Goal: Entertainment & Leisure: Consume media (video, audio)

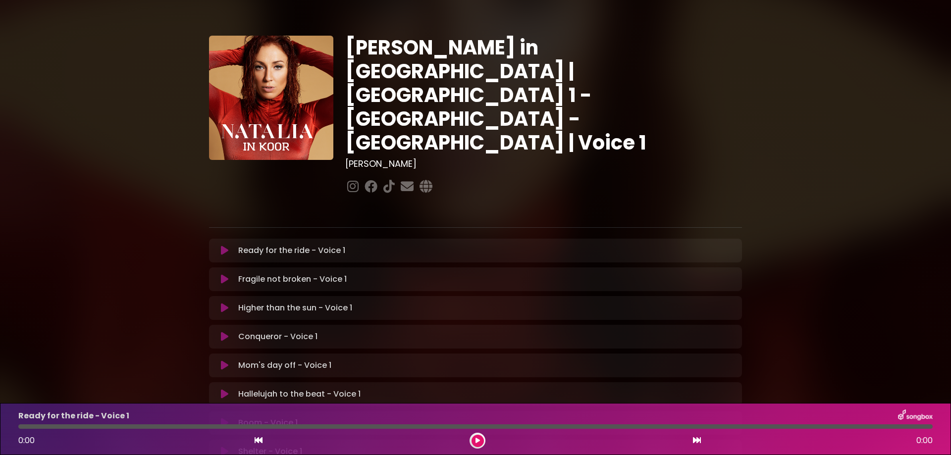
click at [223, 332] on icon at bounding box center [224, 337] width 7 height 10
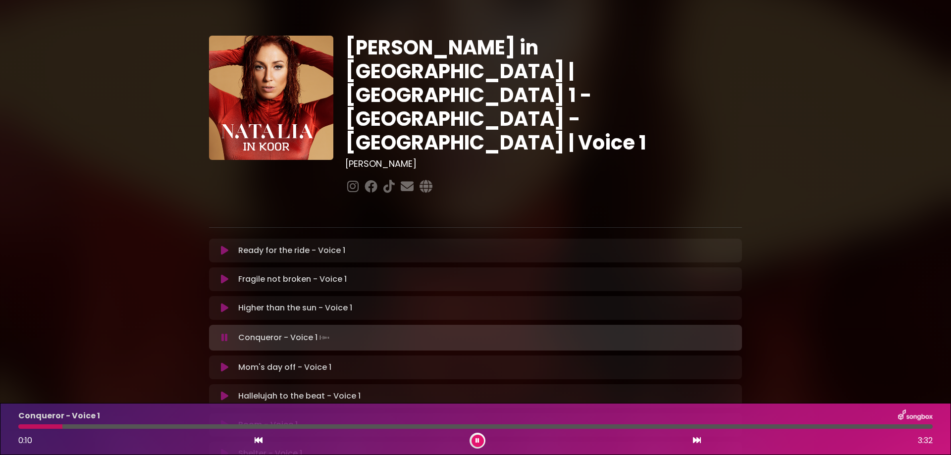
click at [477, 442] on icon at bounding box center [478, 441] width 4 height 6
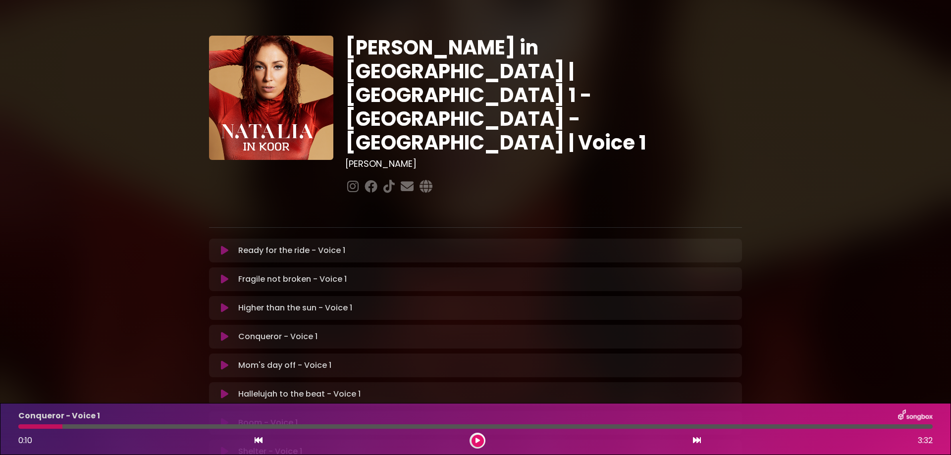
click at [478, 442] on icon at bounding box center [478, 441] width 4 height 6
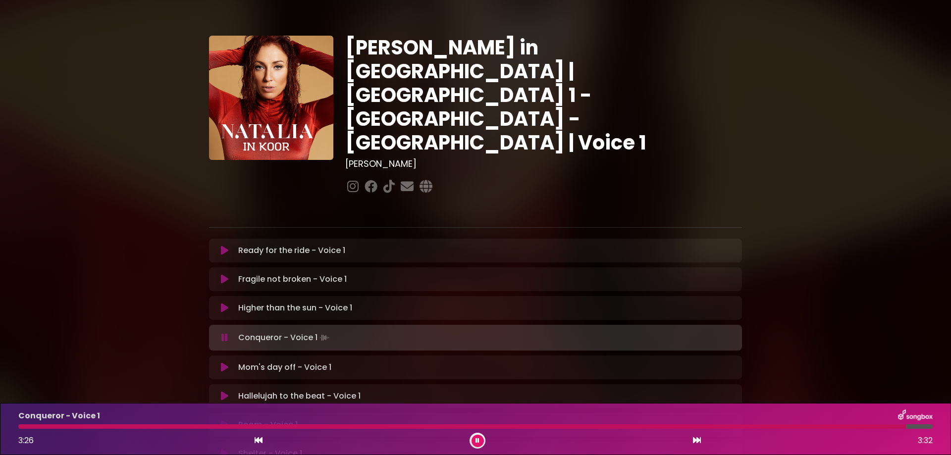
click at [224, 363] on icon at bounding box center [224, 368] width 7 height 10
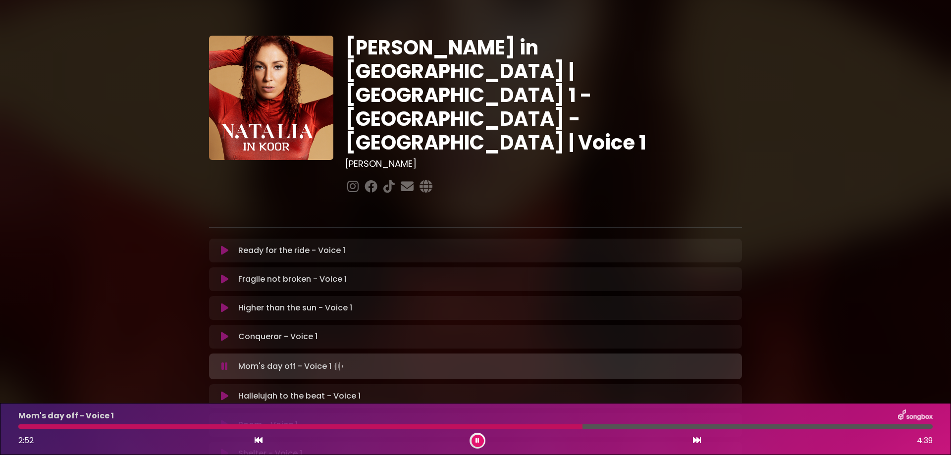
click at [667, 425] on div at bounding box center [475, 427] width 914 height 4
click at [221, 420] on icon at bounding box center [224, 425] width 7 height 10
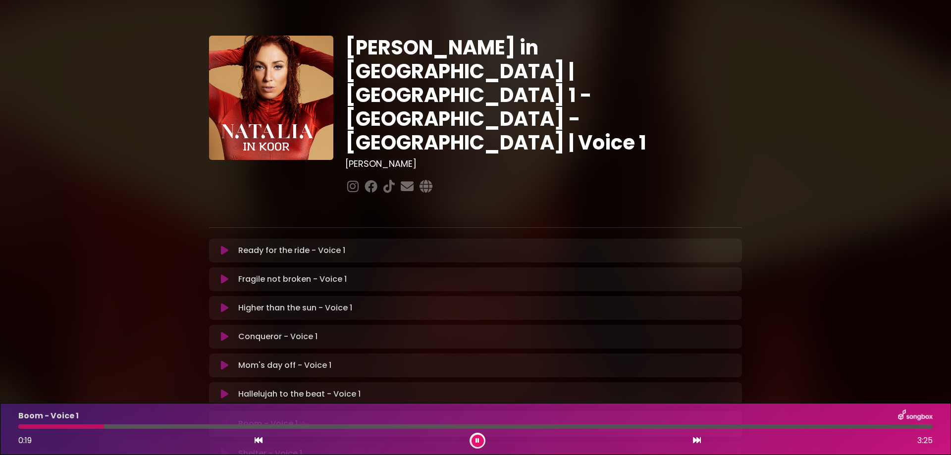
drag, startPoint x: 6, startPoint y: 367, endPoint x: 493, endPoint y: 376, distance: 487.1
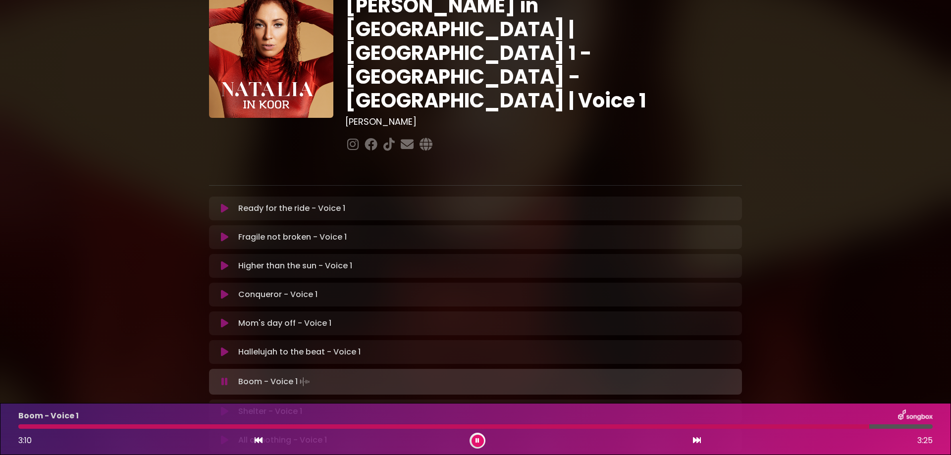
scroll to position [149, 0]
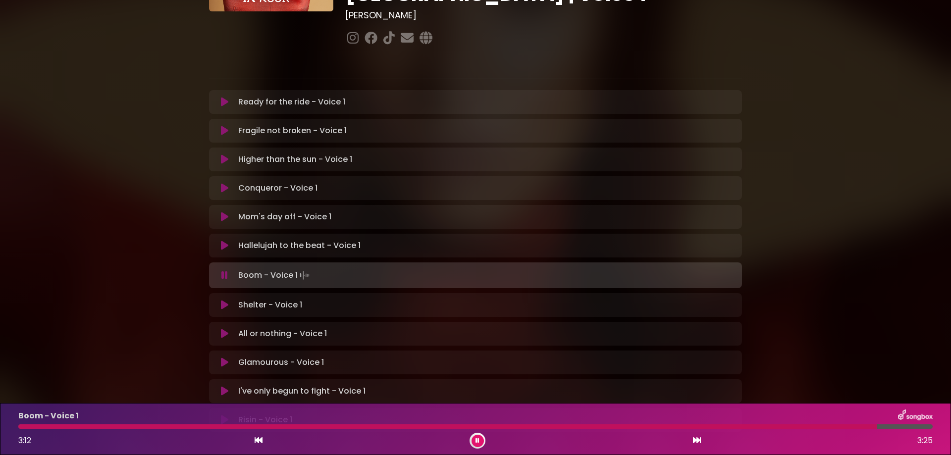
click at [224, 300] on icon at bounding box center [224, 305] width 7 height 10
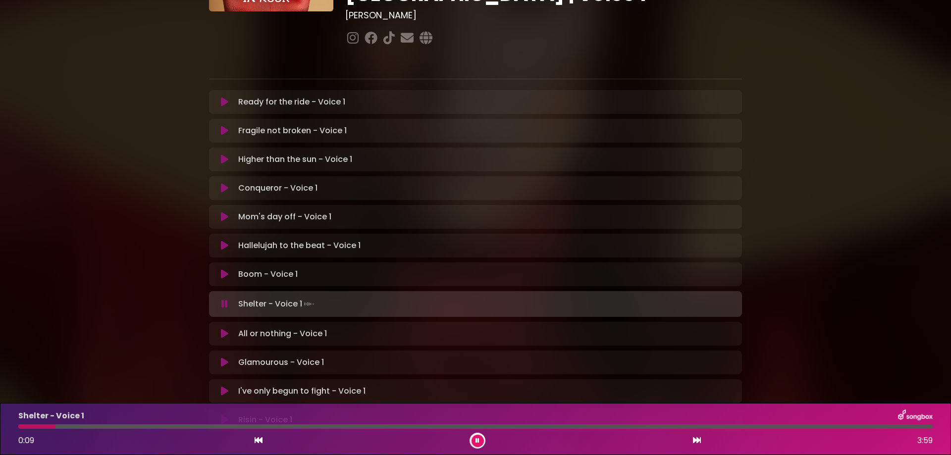
click at [97, 422] on div "Shelter - Voice 1" at bounding box center [475, 416] width 926 height 13
click at [100, 425] on div at bounding box center [475, 427] width 914 height 4
click at [161, 427] on div at bounding box center [475, 427] width 914 height 4
click at [311, 426] on div at bounding box center [190, 427] width 344 height 4
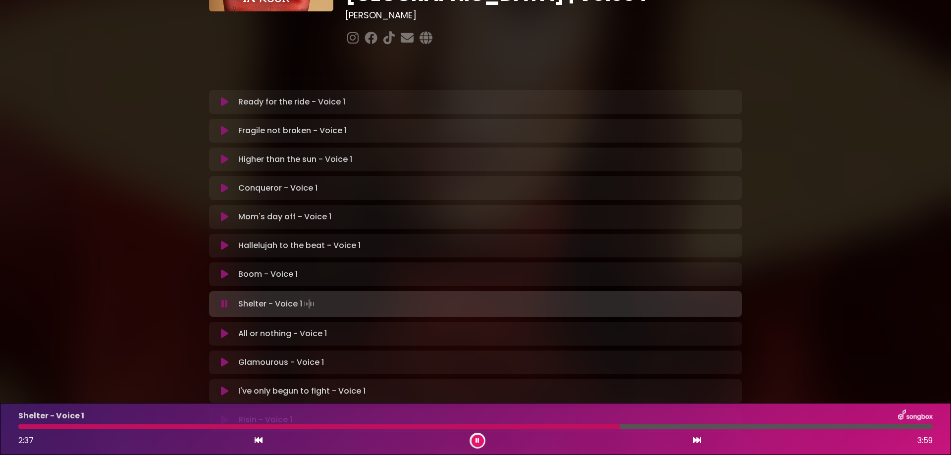
click at [677, 429] on div at bounding box center [475, 427] width 914 height 4
click at [220, 329] on button at bounding box center [224, 334] width 19 height 10
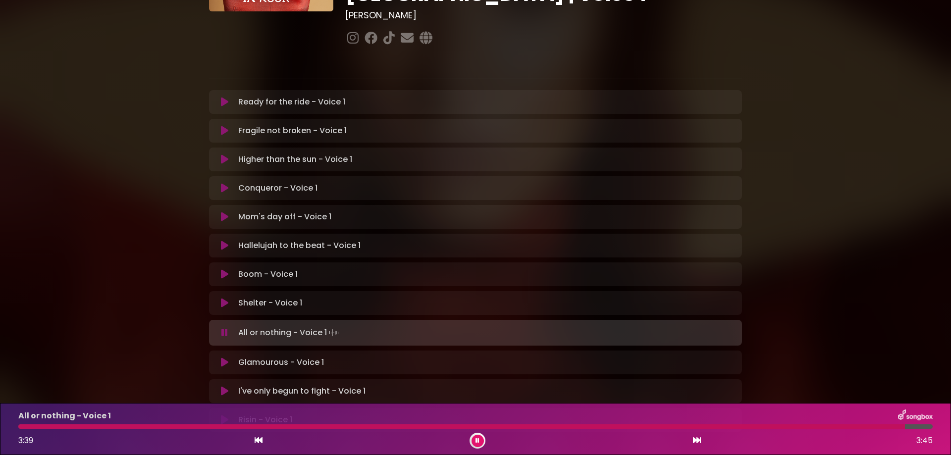
click at [474, 426] on div at bounding box center [461, 427] width 887 height 4
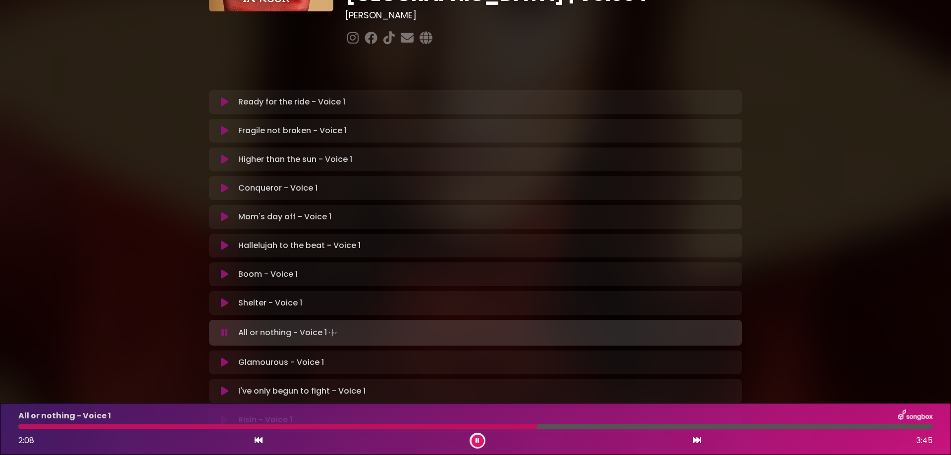
click at [392, 426] on div at bounding box center [277, 427] width 519 height 4
click at [475, 437] on button at bounding box center [478, 441] width 12 height 12
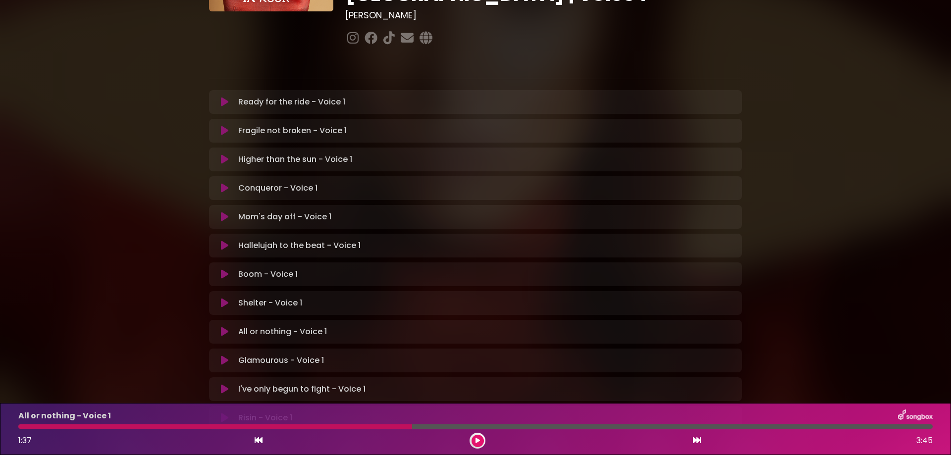
click at [373, 426] on div at bounding box center [215, 427] width 394 height 4
click at [366, 426] on div at bounding box center [215, 427] width 394 height 4
click at [481, 440] on button at bounding box center [478, 441] width 12 height 12
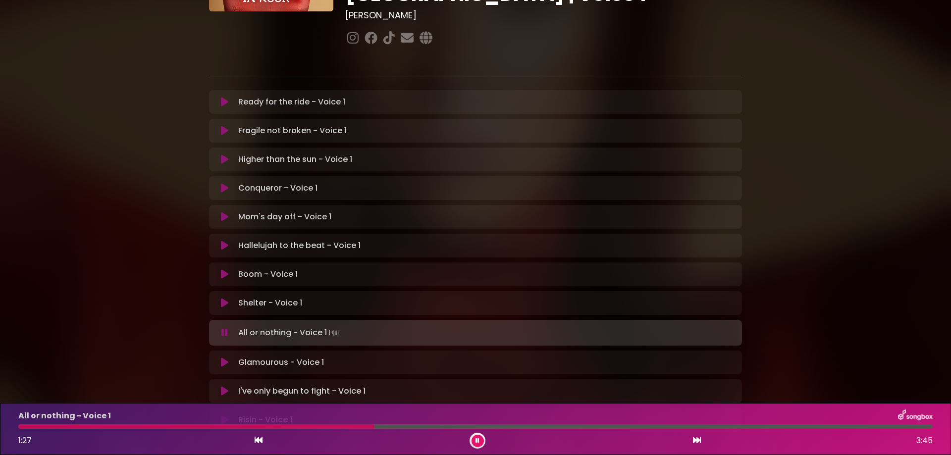
click at [322, 425] on div at bounding box center [196, 427] width 356 height 4
click at [222, 358] on icon at bounding box center [224, 363] width 7 height 10
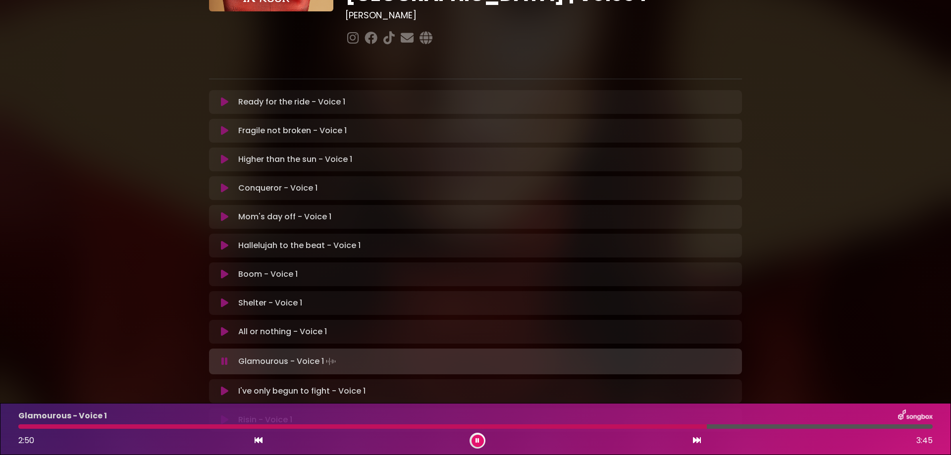
click at [223, 357] on icon at bounding box center [224, 362] width 6 height 10
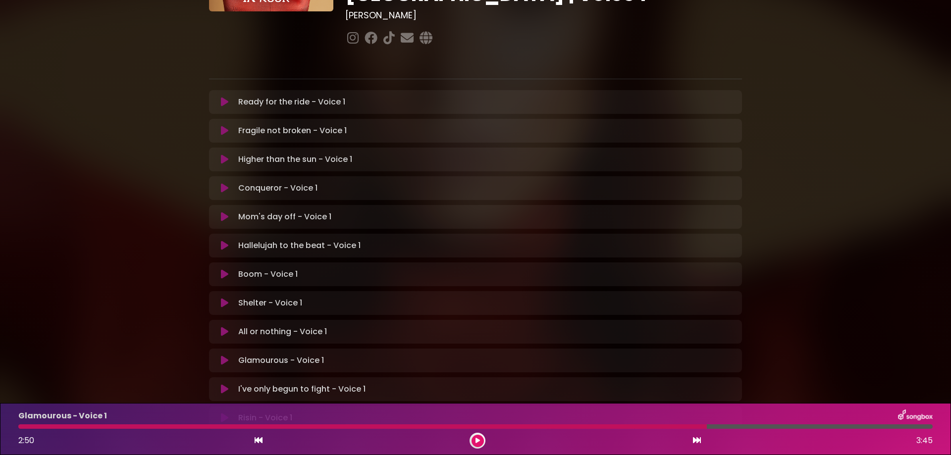
click at [221, 241] on icon at bounding box center [224, 246] width 7 height 10
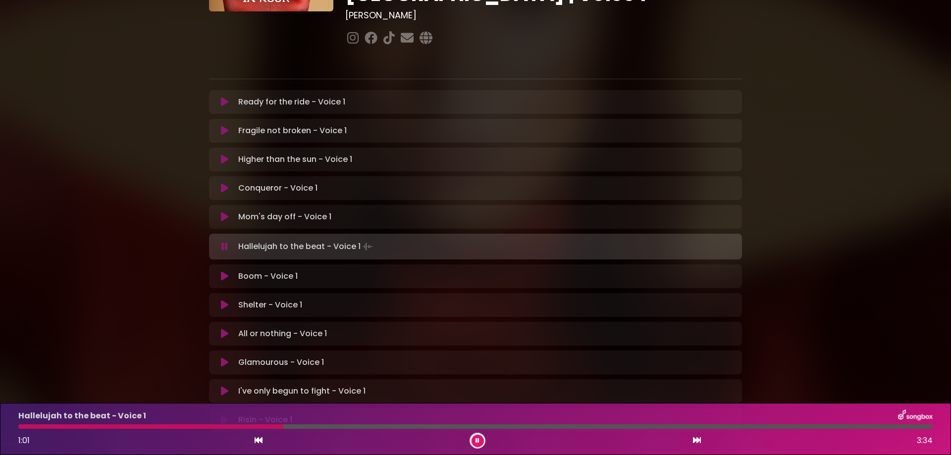
click at [322, 429] on div at bounding box center [475, 427] width 914 height 4
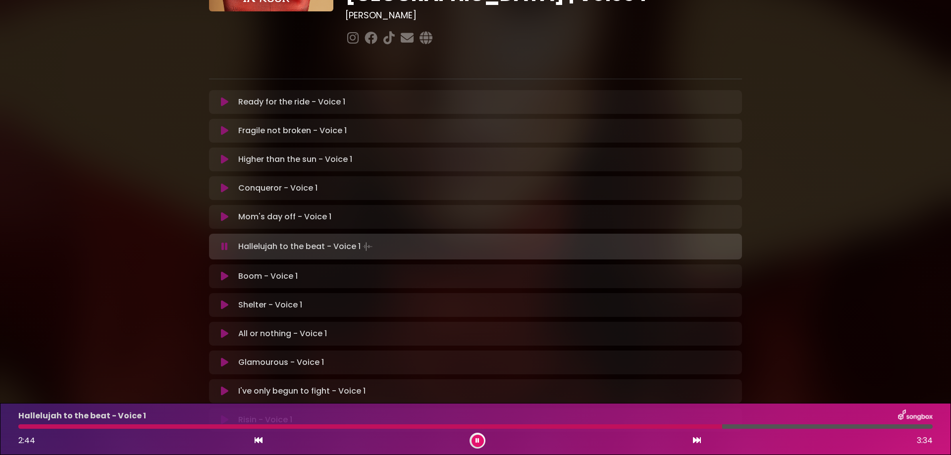
click at [634, 427] on div at bounding box center [370, 427] width 704 height 4
drag, startPoint x: 224, startPoint y: 215, endPoint x: 222, endPoint y: 210, distance: 5.2
click at [224, 242] on icon at bounding box center [224, 247] width 6 height 10
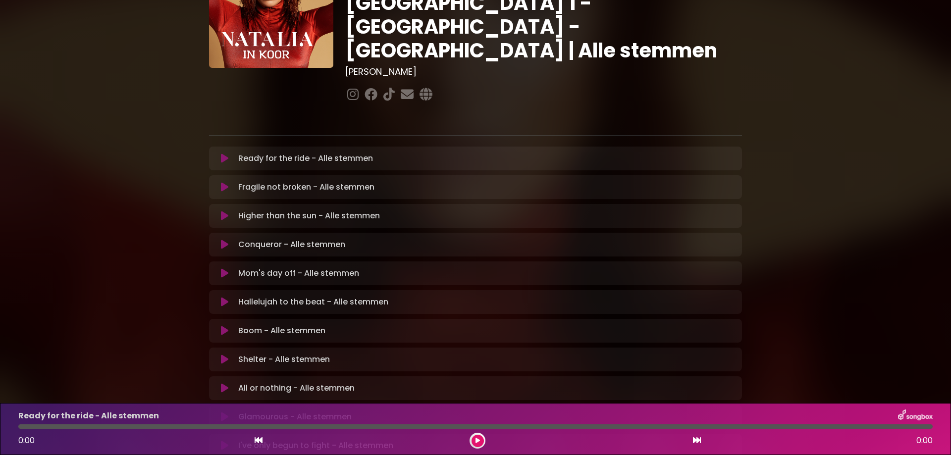
scroll to position [99, 0]
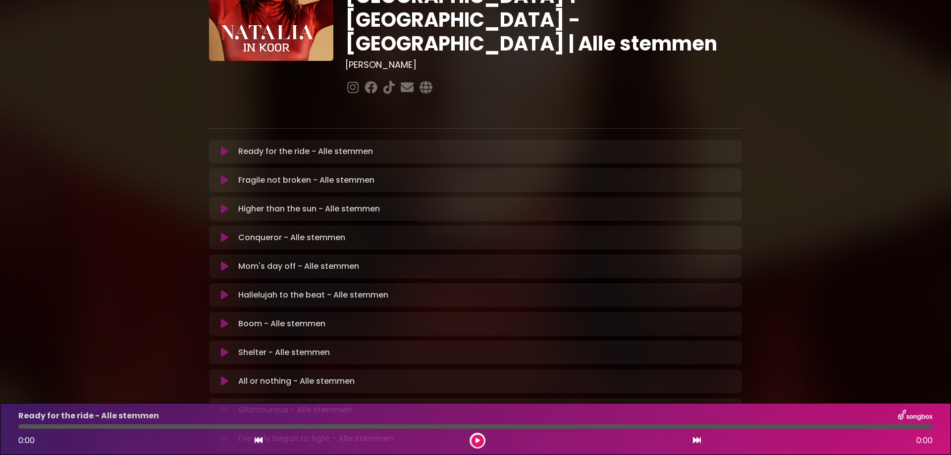
click at [223, 290] on icon at bounding box center [224, 295] width 7 height 10
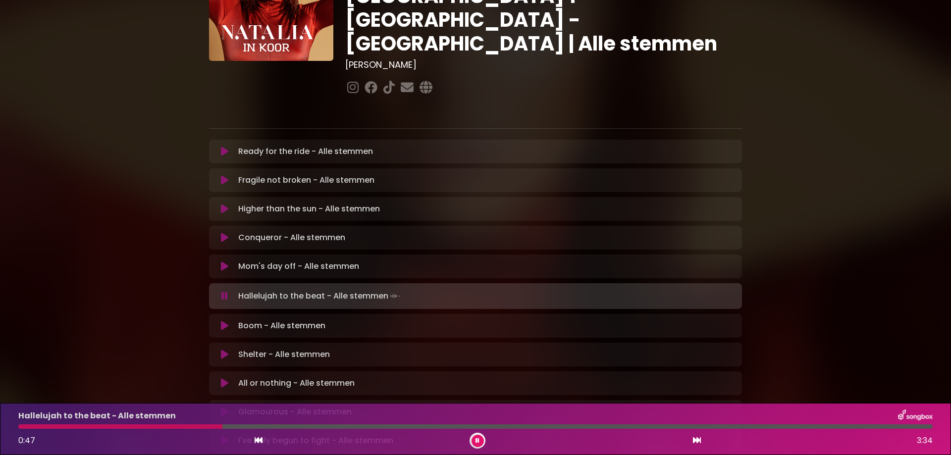
click at [299, 423] on div "Hallelujah to the beat - Alle stemmen 0:47 3:34" at bounding box center [475, 429] width 926 height 39
click at [302, 425] on div at bounding box center [475, 427] width 914 height 4
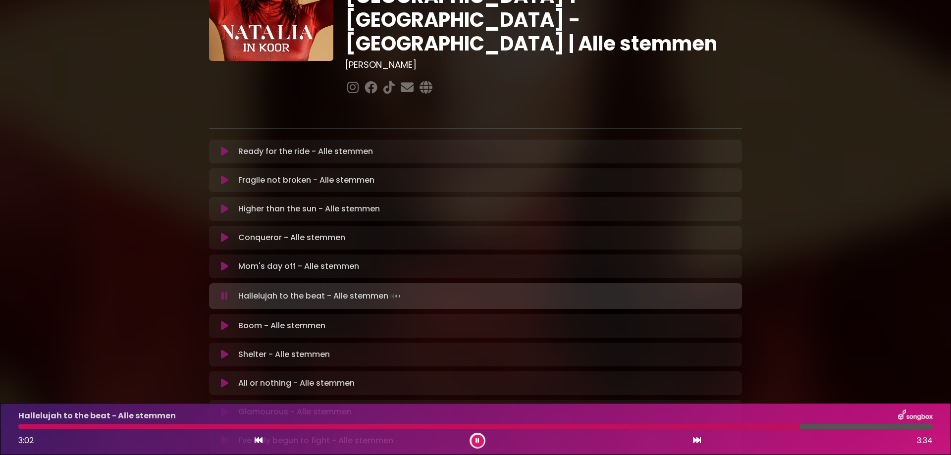
click at [224, 291] on icon at bounding box center [224, 296] width 6 height 10
